Goal: Communication & Community: Answer question/provide support

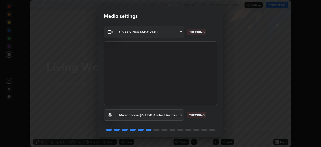
scroll to position [18, 0]
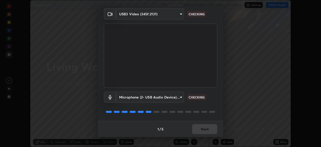
click at [225, 56] on div "Media settings USB3 Video (345f:2131) 315d82bf371fb0a87bb59d0a0fdc734a431829bb1…" at bounding box center [160, 73] width 321 height 147
click at [207, 128] on div "1 / 5 Next" at bounding box center [160, 129] width 125 height 16
click at [207, 130] on div "1 / 5 Next" at bounding box center [160, 129] width 125 height 16
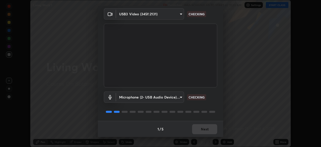
click at [206, 130] on div "1 / 5 Next" at bounding box center [160, 129] width 125 height 16
click at [208, 130] on div "1 / 5 Next" at bounding box center [160, 129] width 125 height 16
click at [208, 131] on div "1 / 5 Next" at bounding box center [160, 129] width 125 height 16
click at [209, 131] on div "1 / 5 Next" at bounding box center [160, 129] width 125 height 16
click at [208, 131] on div "1 / 5 Next" at bounding box center [160, 129] width 125 height 16
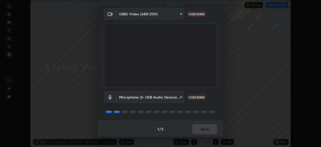
click at [208, 130] on div "1 / 5 Next" at bounding box center [160, 129] width 125 height 16
click at [209, 129] on div "1 / 5 Next" at bounding box center [160, 129] width 125 height 16
click at [209, 129] on button "Next" at bounding box center [204, 129] width 25 height 10
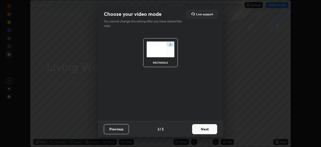
scroll to position [0, 0]
click at [209, 130] on button "Next" at bounding box center [204, 129] width 25 height 10
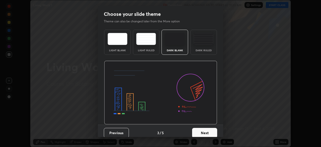
click at [209, 130] on button "Next" at bounding box center [204, 133] width 25 height 10
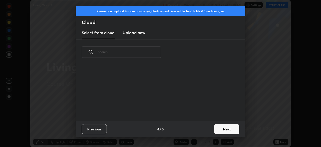
click at [209, 131] on div "Previous 4 / 5 Next" at bounding box center [161, 129] width 170 height 16
click at [217, 130] on button "Next" at bounding box center [226, 129] width 25 height 10
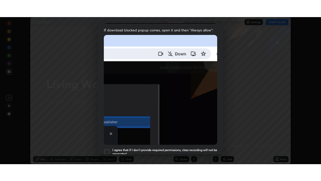
scroll to position [120, 0]
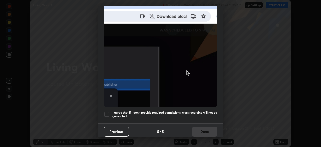
click at [215, 113] on h5 "I agree that if I don't provide required permissions, class recording will not …" at bounding box center [164, 114] width 105 height 8
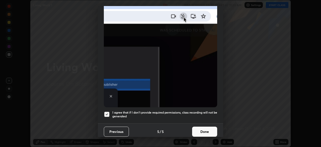
click at [212, 126] on button "Done" at bounding box center [204, 131] width 25 height 10
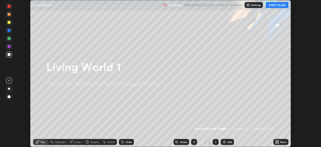
click at [277, 4] on button "START CLASS" at bounding box center [277, 5] width 23 height 6
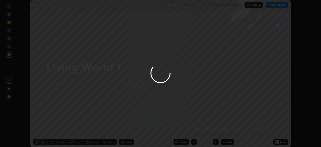
click at [277, 140] on div at bounding box center [160, 73] width 321 height 147
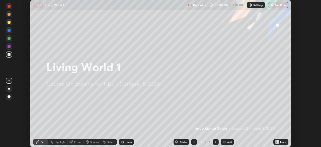
click at [278, 142] on icon at bounding box center [278, 142] width 1 height 1
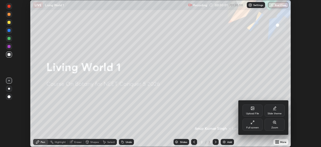
click at [255, 121] on div "Full screen" at bounding box center [253, 124] width 20 height 12
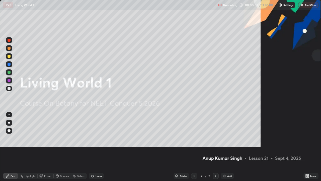
scroll to position [181, 321]
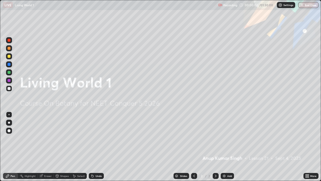
click at [227, 147] on div "Add" at bounding box center [229, 175] width 5 height 3
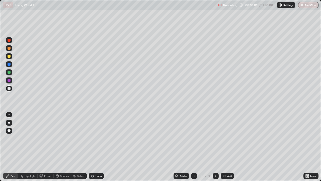
click at [227, 147] on div "Add" at bounding box center [227, 176] width 13 height 6
click at [9, 122] on div at bounding box center [9, 122] width 2 height 2
click at [8, 115] on div at bounding box center [9, 114] width 6 height 6
click at [9, 90] on div at bounding box center [9, 88] width 6 height 6
click at [60, 147] on div "Shapes" at bounding box center [64, 175] width 9 height 3
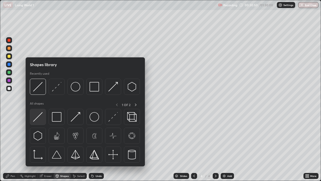
click at [35, 116] on img at bounding box center [38, 117] width 10 height 10
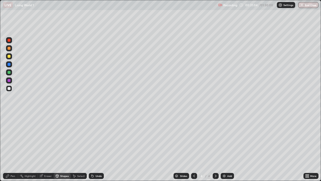
click at [14, 147] on div "Pen" at bounding box center [13, 175] width 5 height 3
click at [9, 120] on div at bounding box center [9, 122] width 6 height 6
click at [8, 115] on div at bounding box center [9, 114] width 6 height 6
click at [8, 55] on div at bounding box center [9, 56] width 3 height 3
click at [9, 130] on div at bounding box center [9, 130] width 3 height 3
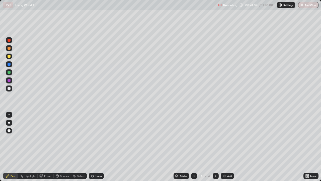
click at [229, 147] on div "Add" at bounding box center [229, 175] width 5 height 3
click at [8, 90] on div at bounding box center [9, 88] width 3 height 3
click at [223, 147] on img at bounding box center [224, 176] width 4 height 4
click at [224, 147] on img at bounding box center [224, 176] width 4 height 4
click at [9, 121] on div at bounding box center [9, 122] width 6 height 6
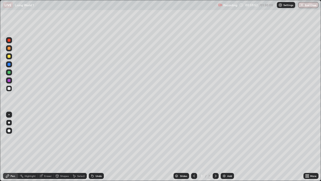
click at [8, 88] on div at bounding box center [9, 88] width 3 height 3
click at [9, 56] on div at bounding box center [9, 56] width 3 height 3
click at [8, 114] on div at bounding box center [9, 114] width 6 height 6
click at [224, 147] on img at bounding box center [224, 176] width 4 height 4
click at [10, 90] on div at bounding box center [9, 88] width 6 height 6
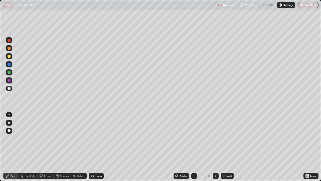
click at [10, 73] on div at bounding box center [9, 72] width 3 height 3
click at [193, 147] on icon at bounding box center [194, 176] width 4 height 4
click at [214, 147] on icon at bounding box center [216, 176] width 4 height 4
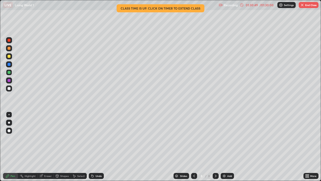
click at [306, 5] on button "End Class" at bounding box center [309, 5] width 20 height 6
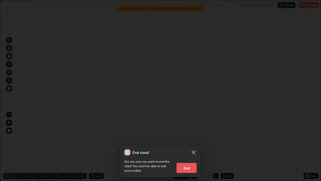
click at [191, 147] on button "End" at bounding box center [187, 168] width 20 height 10
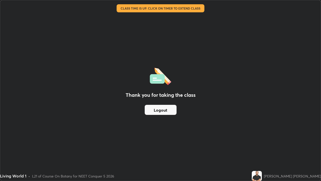
click at [166, 109] on button "Logout" at bounding box center [161, 110] width 32 height 10
